Goal: Navigation & Orientation: Understand site structure

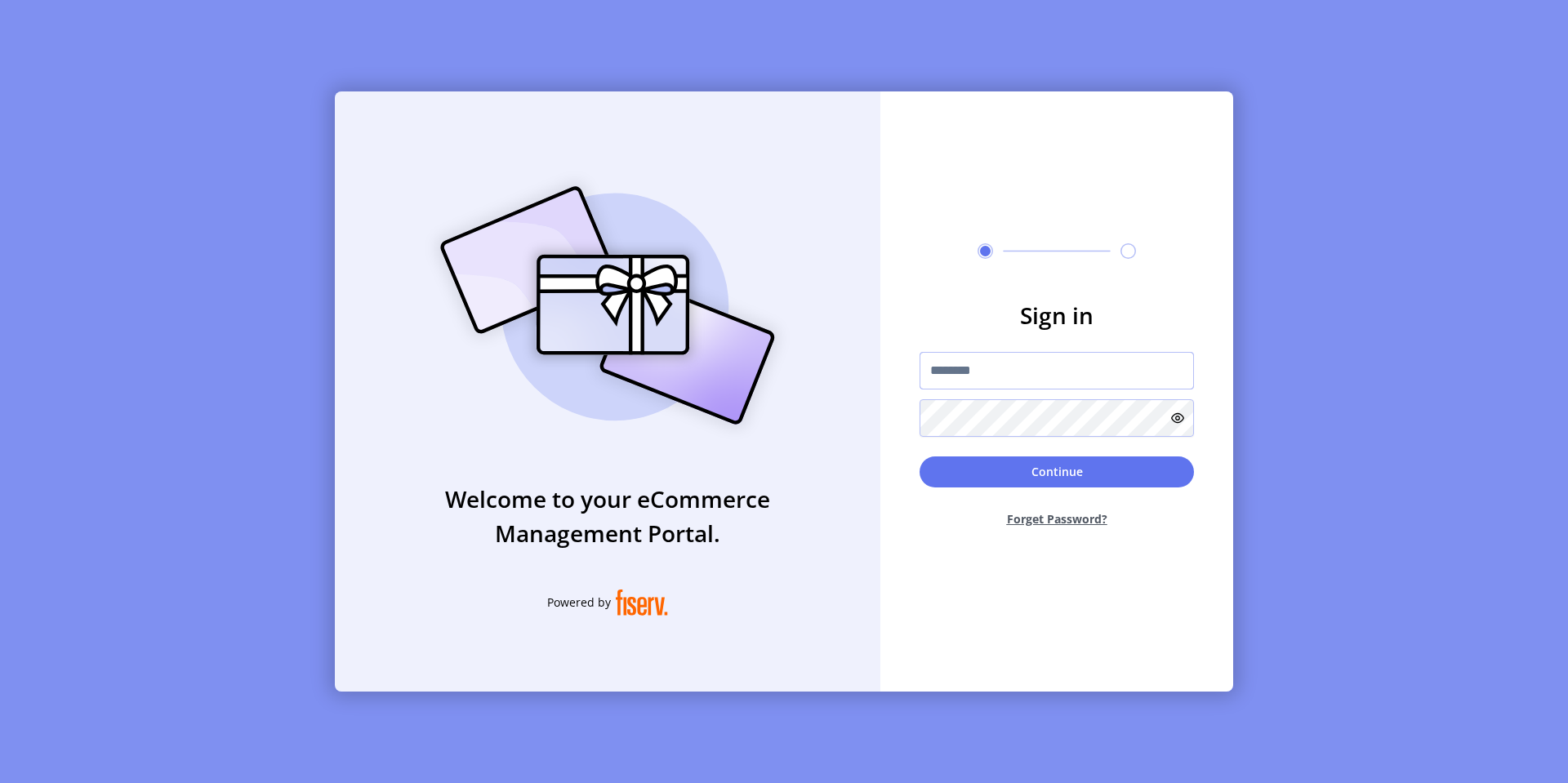
click at [961, 364] on input "text" at bounding box center [1056, 371] width 274 height 37
type input "*********"
click at [962, 473] on button "Continue" at bounding box center [1056, 473] width 274 height 31
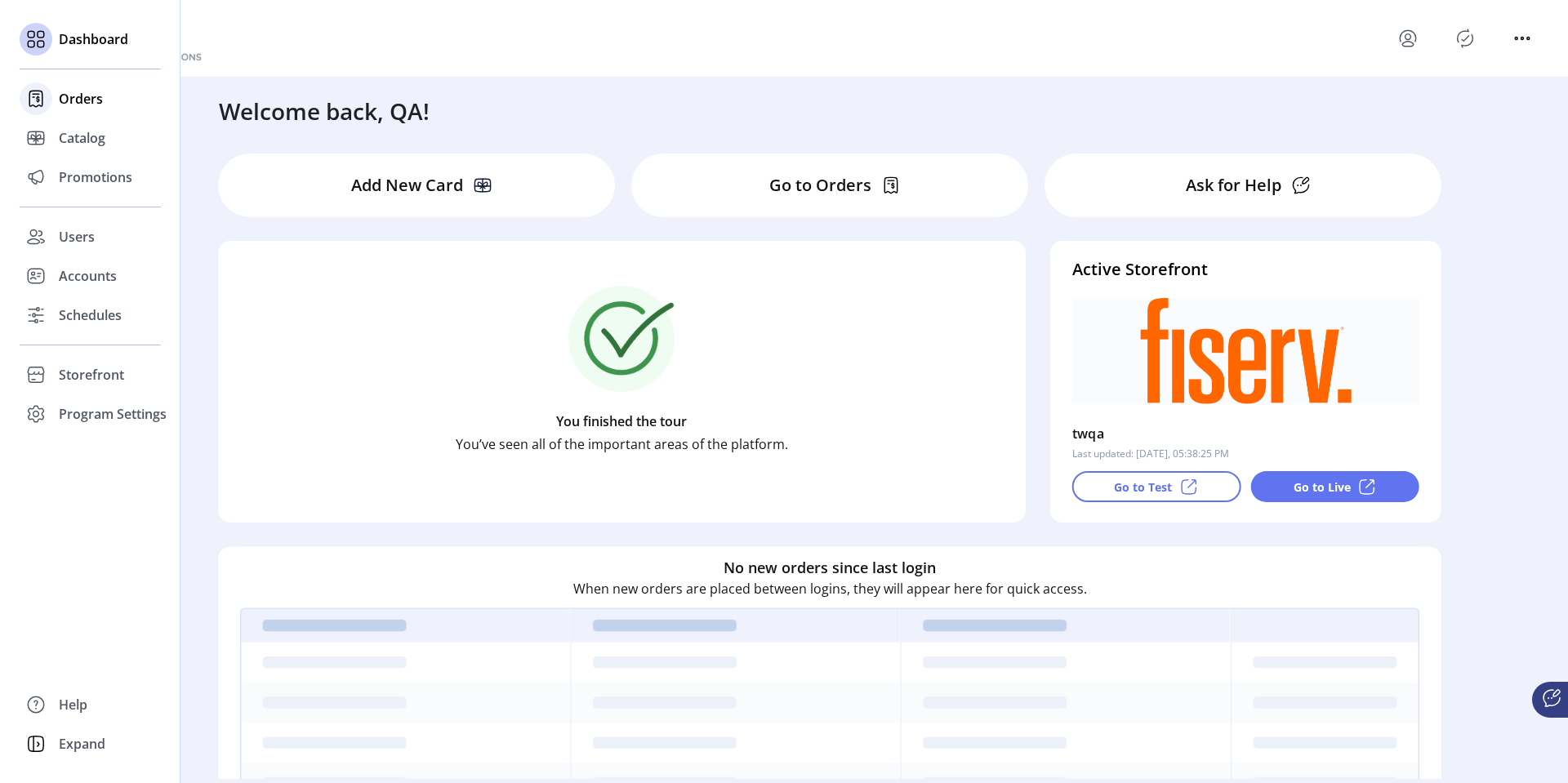
click at [51, 101] on div at bounding box center [35, 99] width 32 height 32
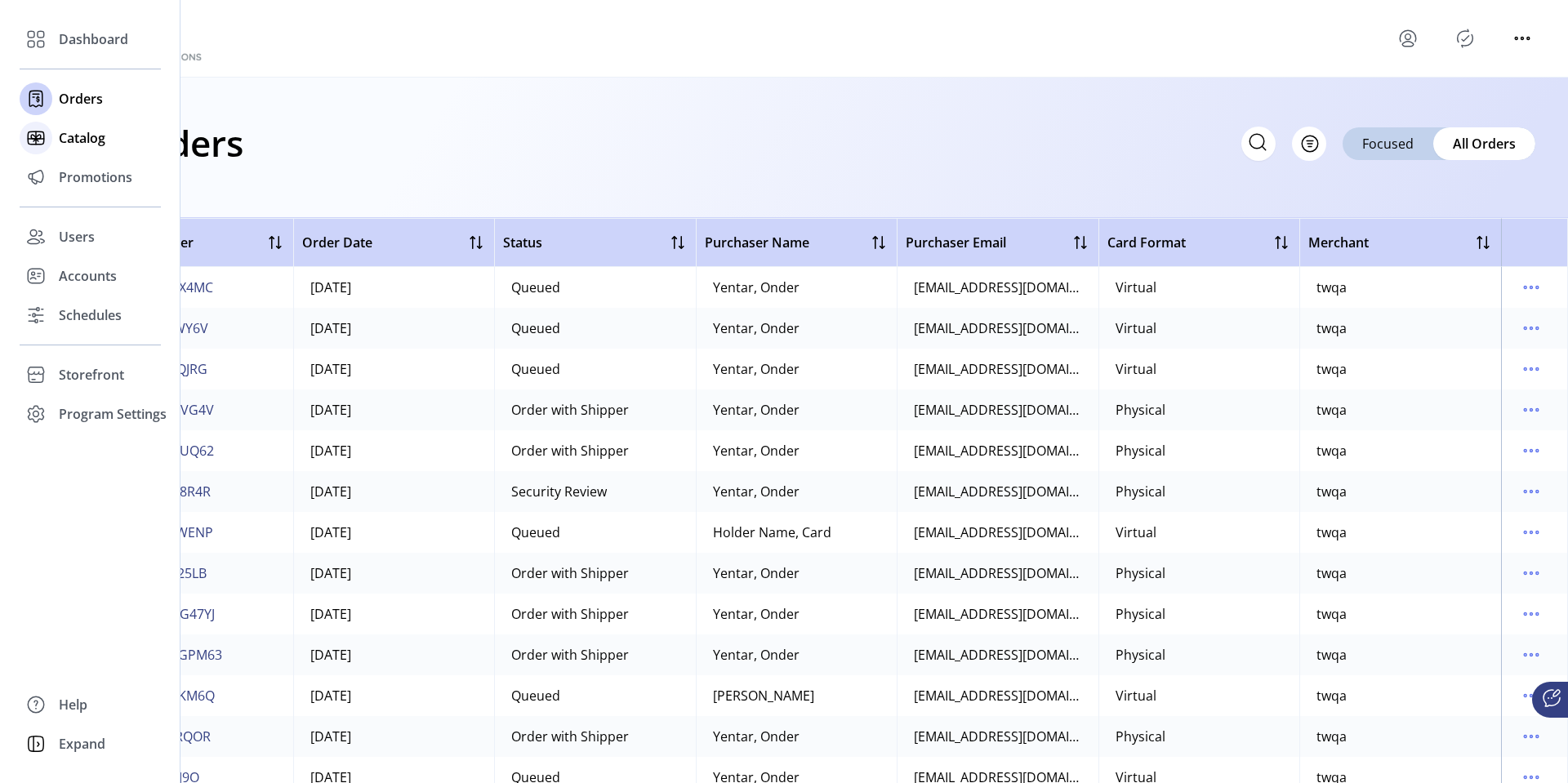
click at [53, 138] on div "Catalog" at bounding box center [90, 138] width 141 height 39
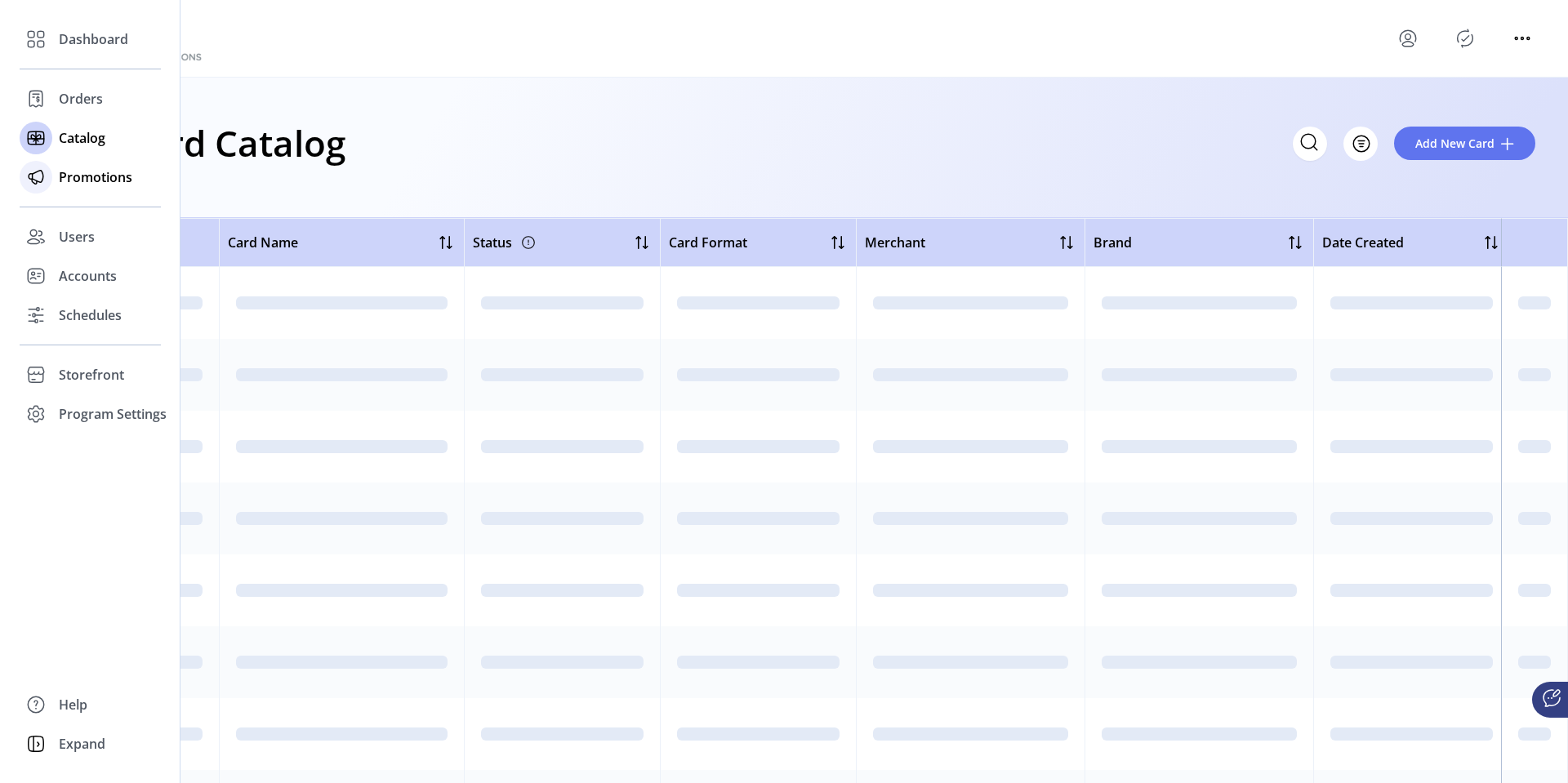
click at [62, 173] on span "Promotions" at bounding box center [95, 178] width 73 height 20
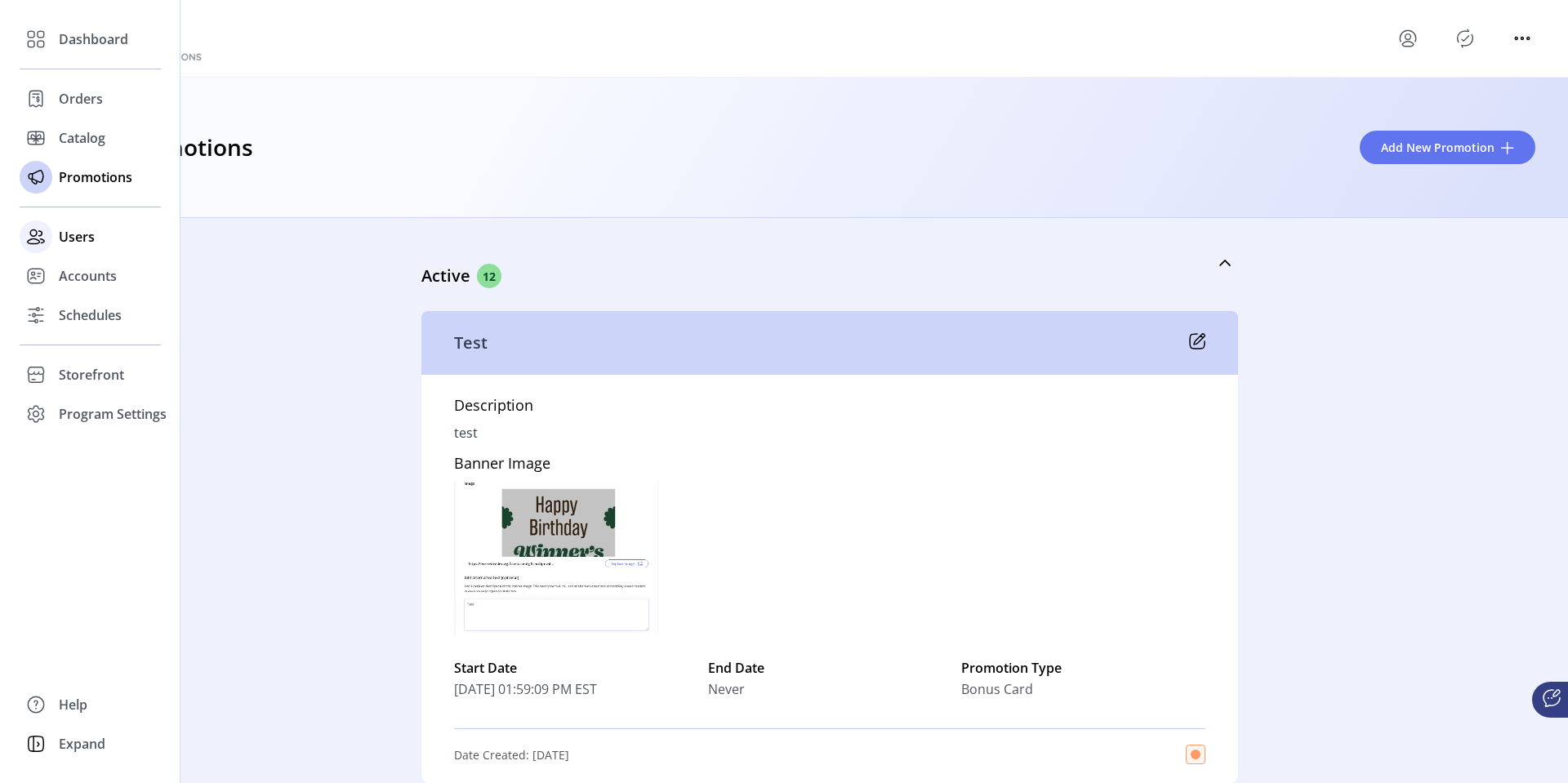
click at [49, 229] on div at bounding box center [35, 236] width 32 height 32
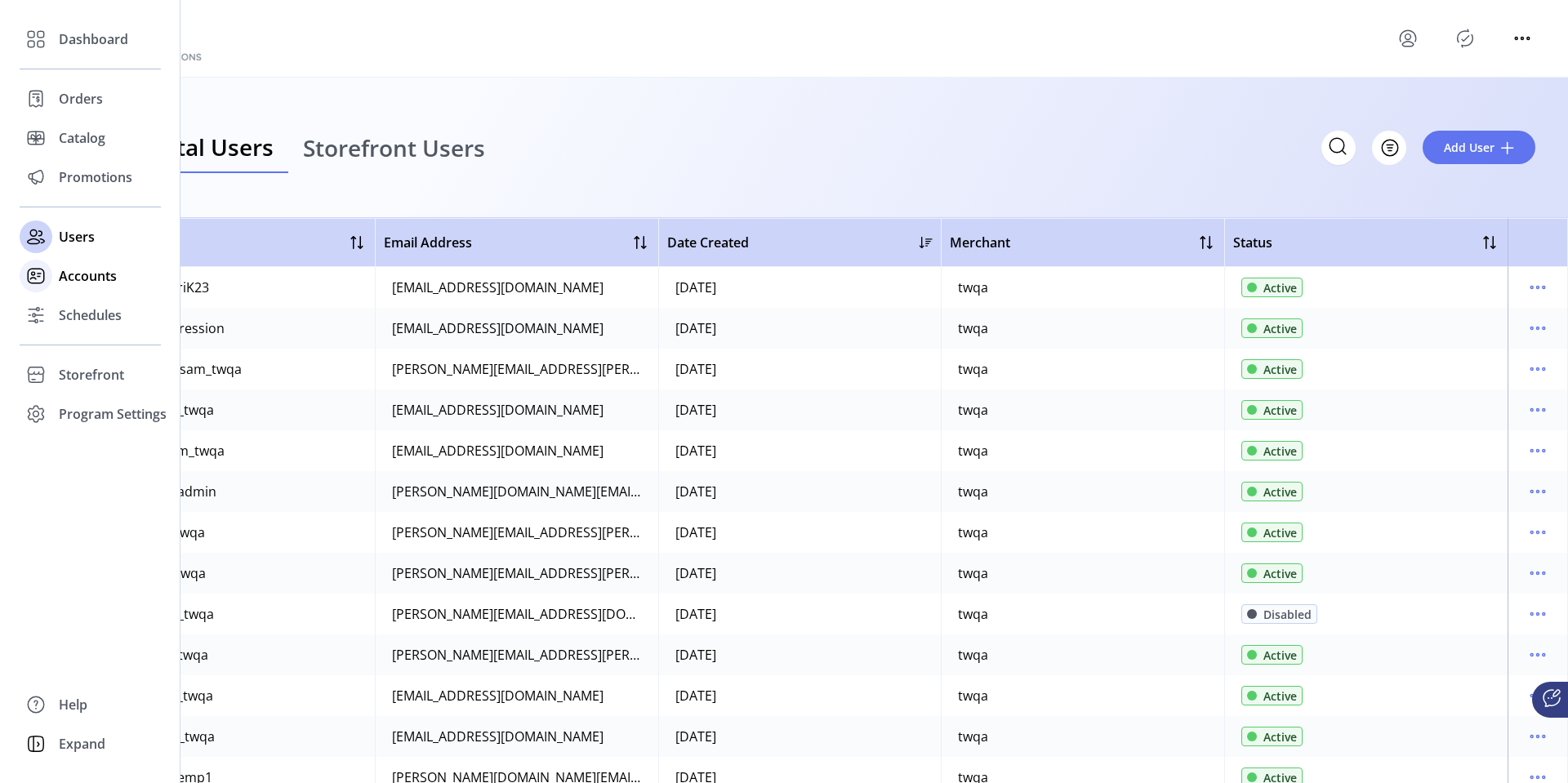
click at [46, 279] on icon at bounding box center [35, 275] width 26 height 26
